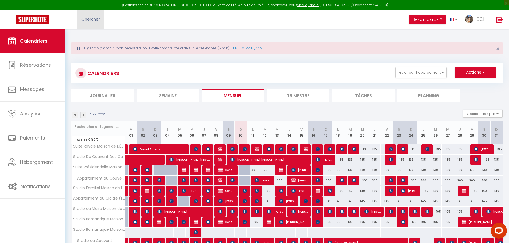
click at [102, 27] on link "Chercher" at bounding box center [91, 19] width 26 height 19
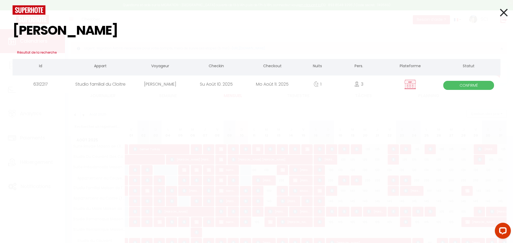
type input "[PERSON_NAME]"
click at [148, 83] on div "[PERSON_NAME]" at bounding box center [160, 84] width 56 height 17
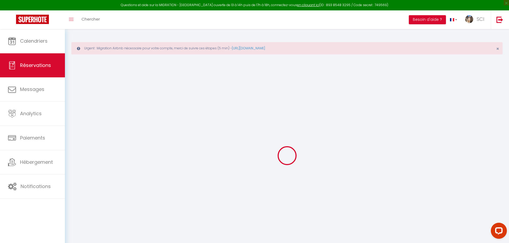
type input "Sandrine"
type input "[PERSON_NAME]"
type input "[EMAIL_ADDRESS][DOMAIN_NAME]"
type input "0624962866"
type input "13013"
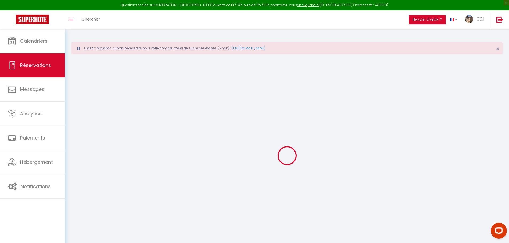
type input "[STREET_ADDRESS][PERSON_NAME][PERSON_NAME]"
type input "[GEOGRAPHIC_DATA]"
select select "FR"
select select "46168"
select select "1"
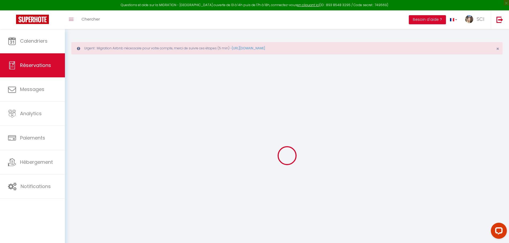
type input "Dim 10 Août 2025"
select select
type input "Lun 11 Août 2025"
select select
type input "3"
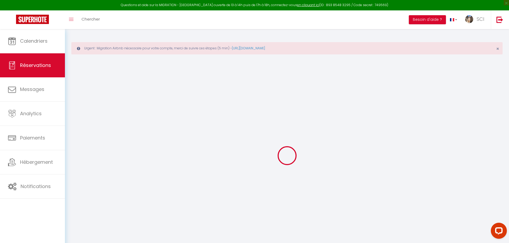
select select "12"
select select
type input "145"
checkbox input "false"
type input "0"
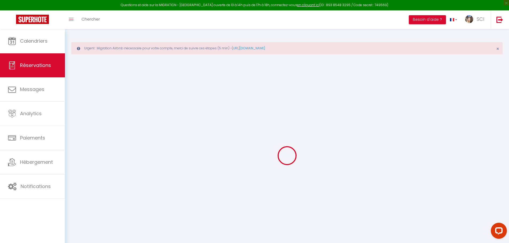
select select "69"
type input "0"
select select
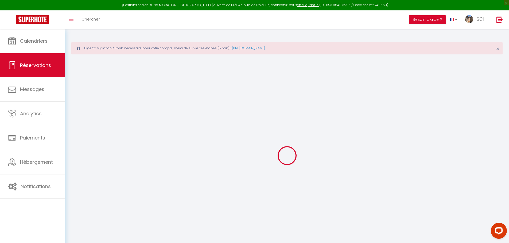
select select
select select "14"
checkbox input "false"
select select
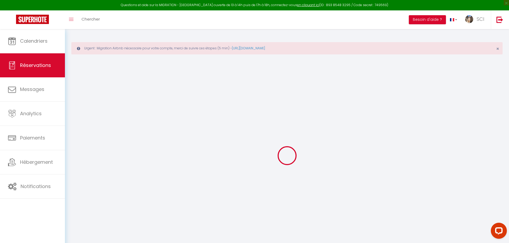
checkbox input "false"
select select
checkbox input "false"
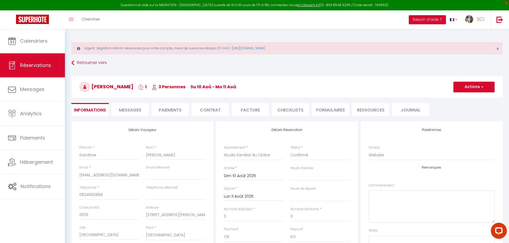
select select
checkbox input "false"
type textarea "Nous souhaiterions également réserver une place de parking Cordialement"
select select
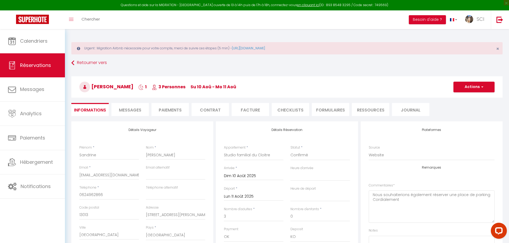
select select
checkbox input "false"
select select
click at [172, 113] on li "Paiements" at bounding box center [170, 109] width 37 height 13
